Goal: Information Seeking & Learning: Learn about a topic

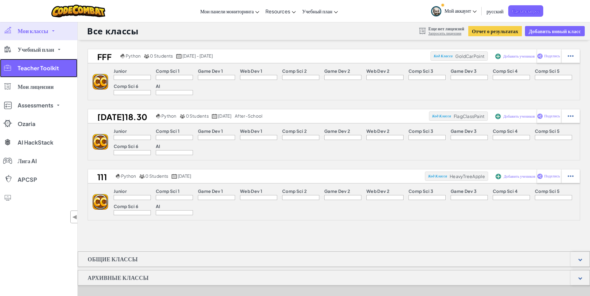
click at [58, 69] on span "Teacher Toolkit" at bounding box center [38, 68] width 41 height 6
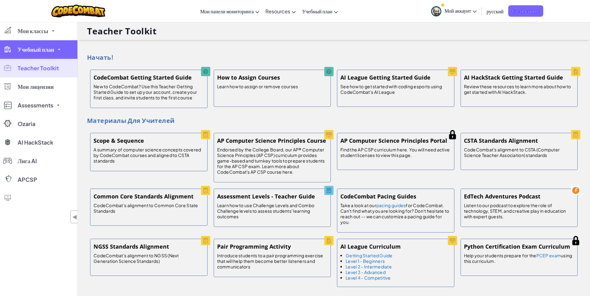
click at [55, 50] on link "Учебный план" at bounding box center [38, 49] width 77 height 19
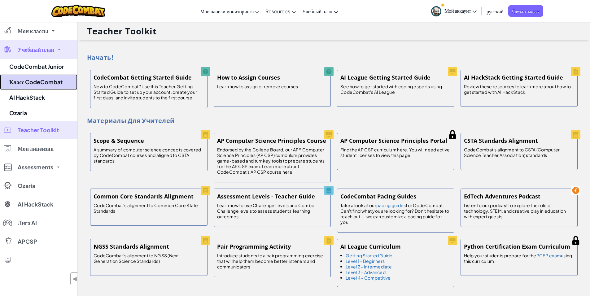
click at [41, 81] on link "Класс CodeCombat" at bounding box center [38, 81] width 77 height 15
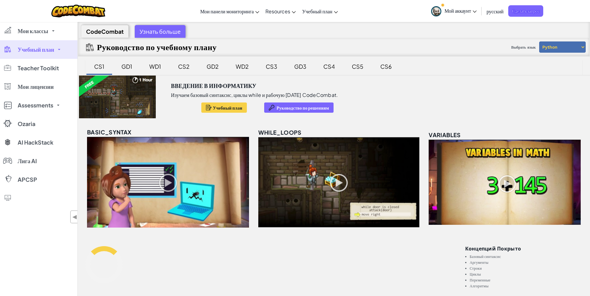
click at [129, 61] on div "GD1" at bounding box center [126, 66] width 23 height 15
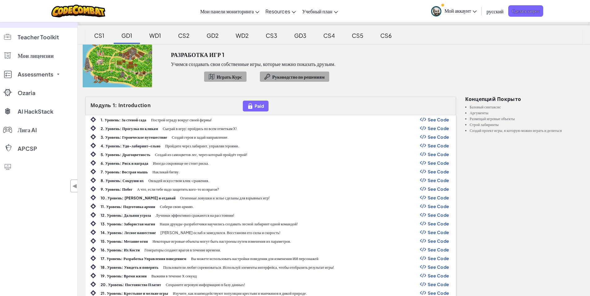
scroll to position [24, 0]
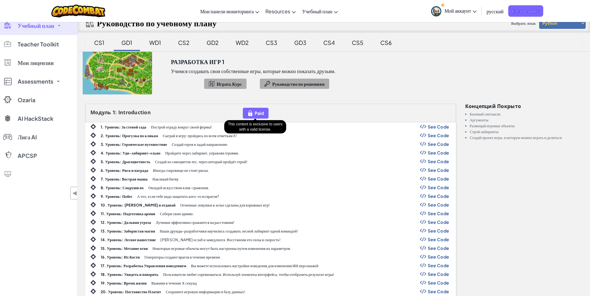
click at [249, 115] on img at bounding box center [250, 113] width 6 height 7
click at [104, 42] on div "CS1" at bounding box center [99, 42] width 23 height 15
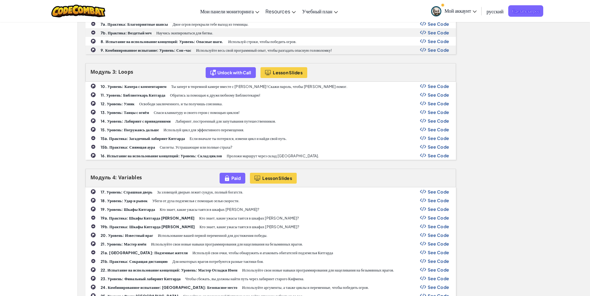
scroll to position [373, 0]
click at [229, 74] on span "Unlock with Call" at bounding box center [234, 72] width 34 height 5
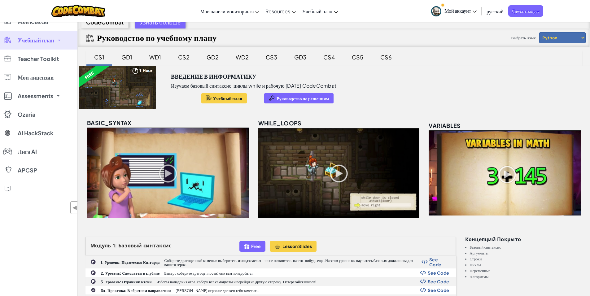
scroll to position [0, 0]
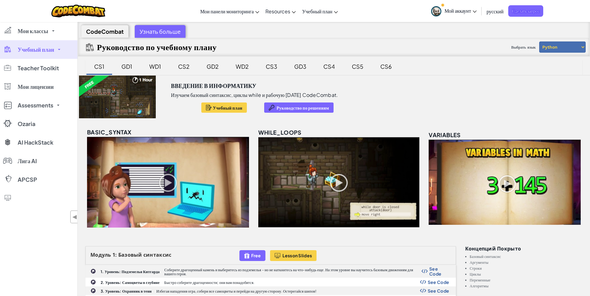
click at [186, 67] on div "CS2" at bounding box center [184, 66] width 24 height 15
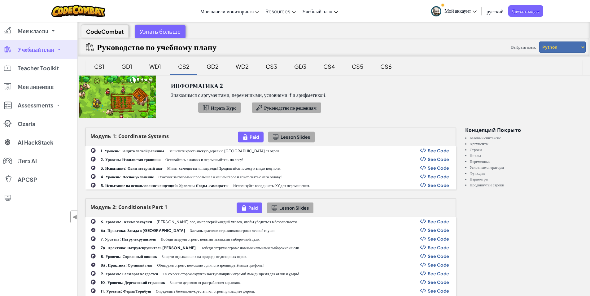
click at [575, 53] on div "Выбрать язык Python JavaScript" at bounding box center [547, 47] width 77 height 18
click at [572, 50] on select "Python JavaScript" at bounding box center [562, 47] width 46 height 11
click at [475, 35] on div "CodeCombat Узнать больше" at bounding box center [334, 30] width 512 height 16
click at [168, 26] on div "Узнать больше" at bounding box center [160, 31] width 51 height 13
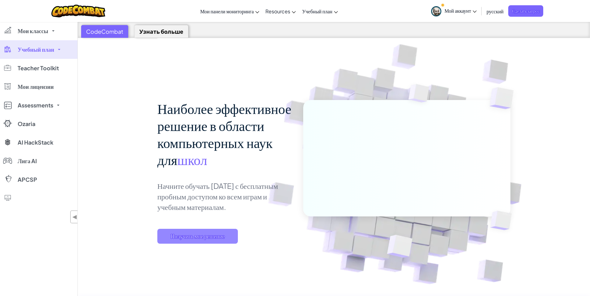
click at [222, 234] on span "Получить мое решение" at bounding box center [197, 236] width 81 height 15
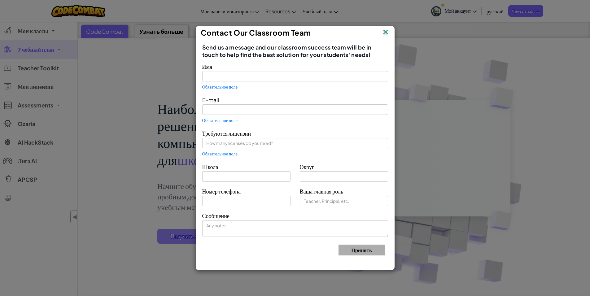
type input "[PERSON_NAME]"
type input "nick.komyakov@gmail.com"
type input "Polycent"
type input "Vidnoe"
type input "Teacher"
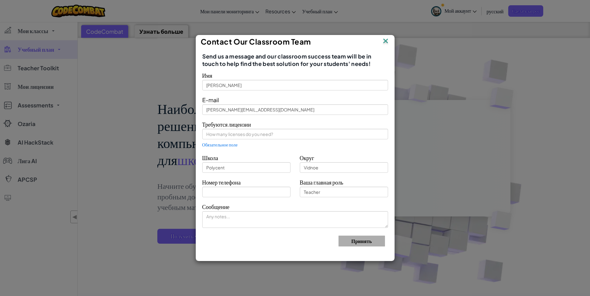
click at [386, 41] on img at bounding box center [386, 41] width 8 height 9
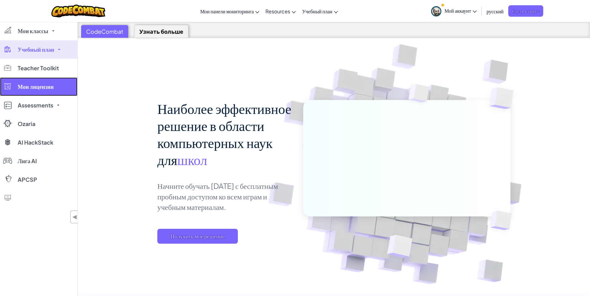
click at [62, 87] on link "Мои лицензии" at bounding box center [38, 86] width 77 height 19
